Goal: Check status: Check status

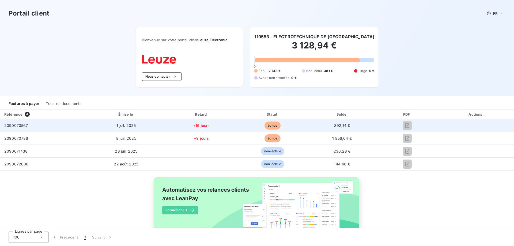
click at [14, 125] on span "2090070567" at bounding box center [16, 125] width 24 height 5
click at [15, 125] on span "2090070567" at bounding box center [16, 125] width 24 height 5
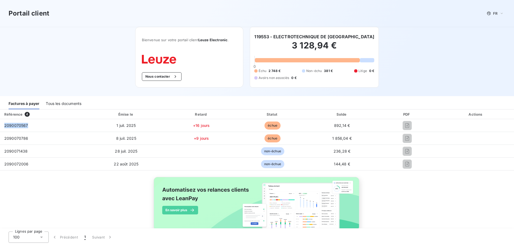
scroll to position [14, 0]
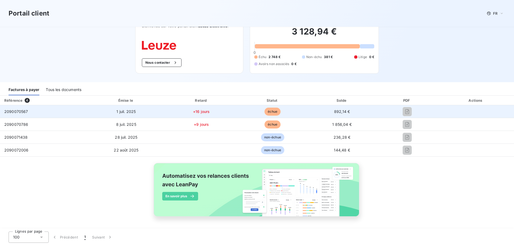
click at [270, 110] on span "échue" at bounding box center [273, 112] width 16 height 8
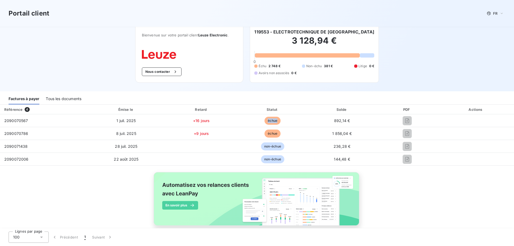
scroll to position [0, 0]
